Goal: Task Accomplishment & Management: Manage account settings

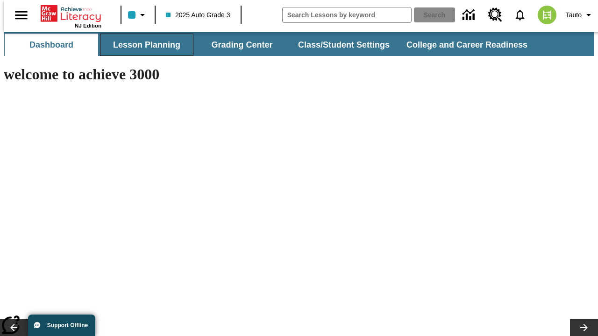
click at [143, 45] on button "Lesson Planning" at bounding box center [146, 45] width 93 height 22
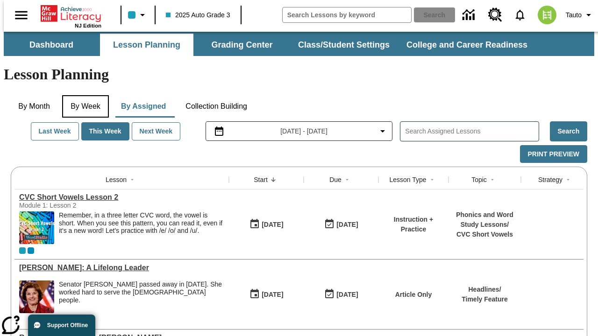
click at [84, 95] on button "By Week" at bounding box center [85, 106] width 47 height 22
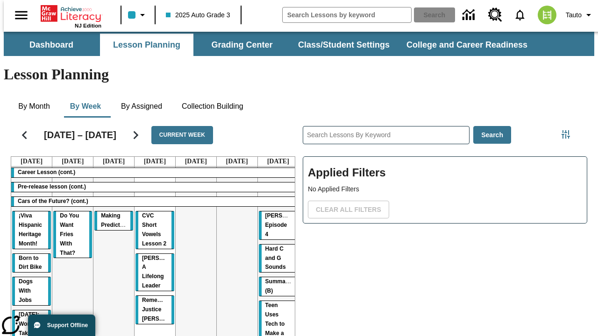
scroll to position [0, 0]
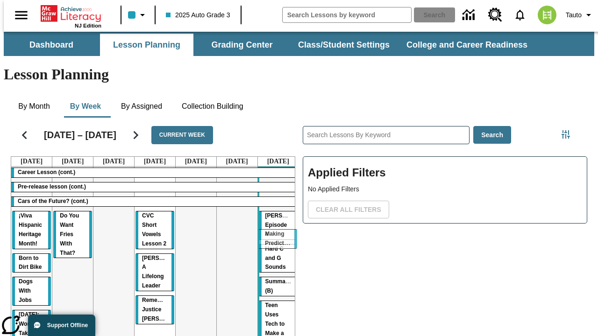
drag, startPoint x: 107, startPoint y: 181, endPoint x: 274, endPoint y: 234, distance: 175.9
click at [274, 234] on tr "Career Lesson (cont.) Pre-release lesson (cont.) Cars of the Future? (cont.) ¡V…" at bounding box center [154, 314] width 287 height 294
click at [271, 278] on span "Making Predictions" at bounding box center [280, 286] width 30 height 16
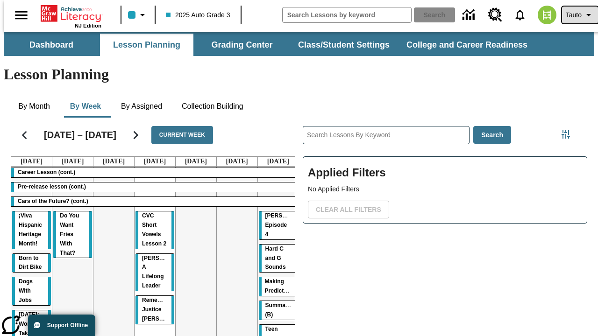
click at [575, 15] on span "Tauto" at bounding box center [574, 15] width 16 height 10
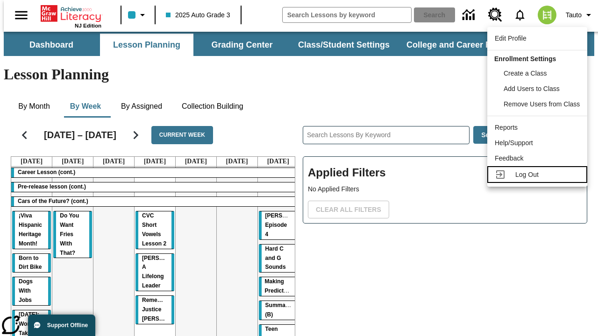
click at [539, 175] on span "Log Out" at bounding box center [526, 174] width 23 height 7
